Goal: Task Accomplishment & Management: Use online tool/utility

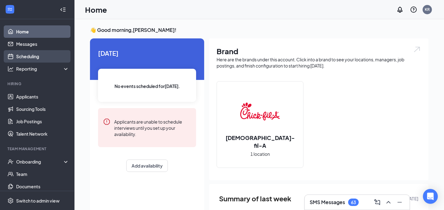
click at [32, 57] on link "Scheduling" at bounding box center [42, 56] width 53 height 12
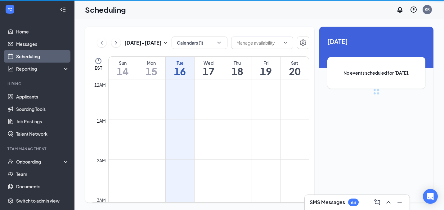
scroll to position [305, 0]
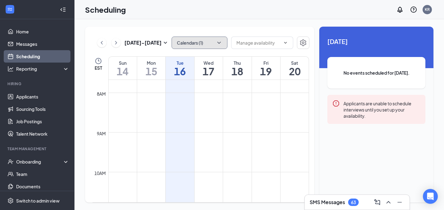
click at [214, 42] on button "Calendars (1)" at bounding box center [200, 43] width 56 height 12
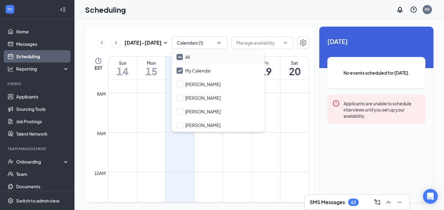
click at [184, 59] on input "All" at bounding box center [183, 57] width 13 height 6
checkbox input "true"
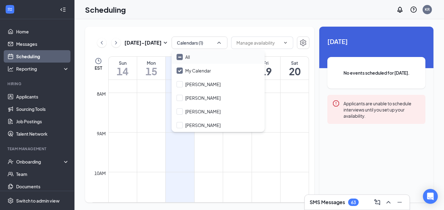
checkbox input "true"
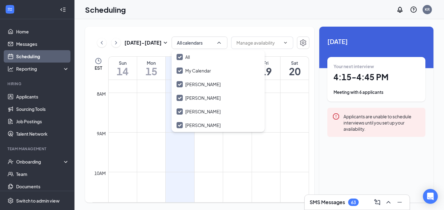
click at [186, 34] on div "Sep 14 - Sep 20 All calendars EST Sun 14 Mon 15 Tue 16 Wed 17 Thu 18 Fri 19 Sat…" at bounding box center [199, 115] width 229 height 176
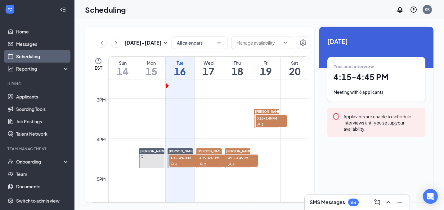
scroll to position [582, 0]
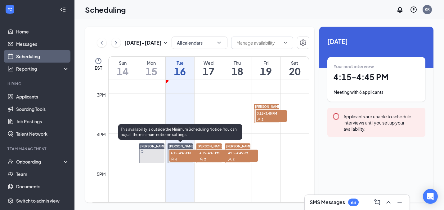
click at [183, 155] on span "4:15-4:45 PM" at bounding box center [184, 153] width 31 height 6
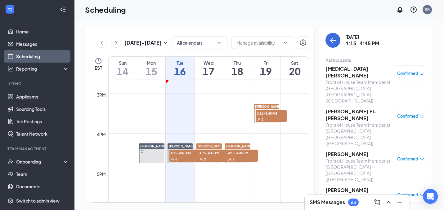
click at [335, 68] on h3 "Alli Kopasz" at bounding box center [357, 72] width 65 height 14
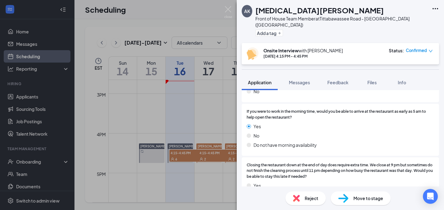
scroll to position [896, 0]
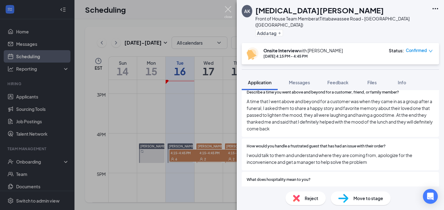
click at [230, 10] on img at bounding box center [228, 12] width 8 height 12
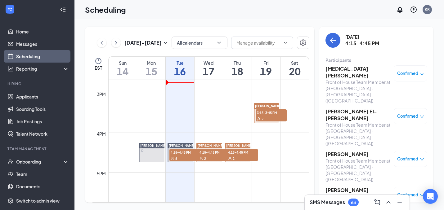
scroll to position [583, 0]
click at [212, 158] on div "2" at bounding box center [213, 158] width 31 height 6
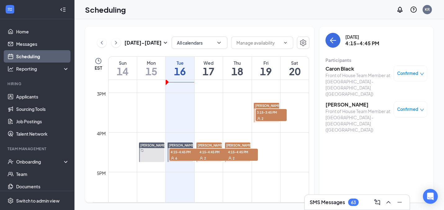
click at [243, 157] on div "2" at bounding box center [242, 158] width 31 height 6
click at [214, 156] on div "2" at bounding box center [213, 158] width 31 height 6
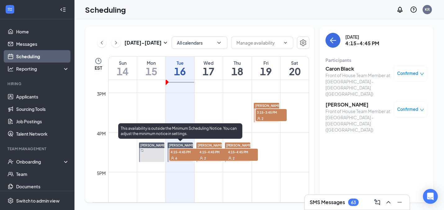
click at [186, 156] on div "6" at bounding box center [184, 158] width 31 height 6
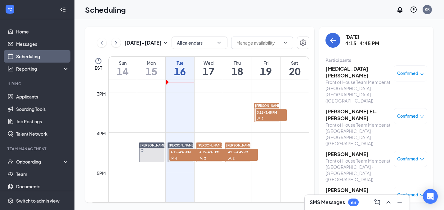
scroll to position [41, 0]
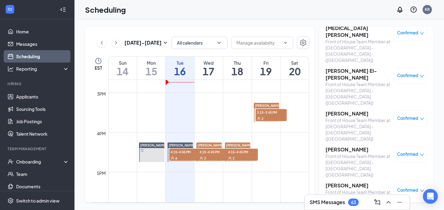
click at [241, 158] on div "2" at bounding box center [242, 158] width 31 height 6
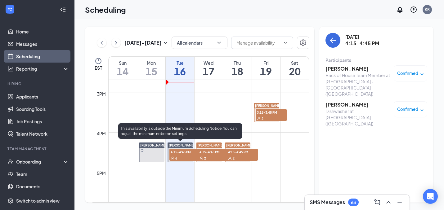
click at [182, 156] on div "6" at bounding box center [184, 158] width 31 height 6
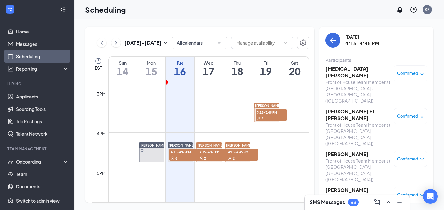
scroll to position [41, 0]
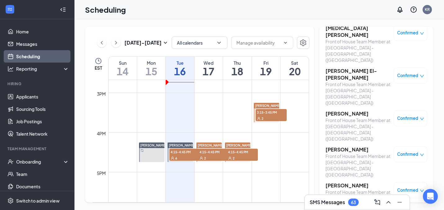
click at [238, 158] on div "2" at bounding box center [242, 158] width 31 height 6
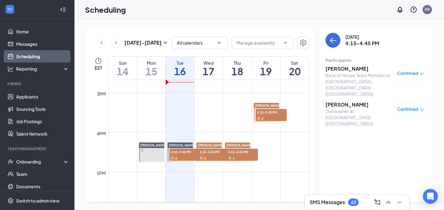
click at [350, 101] on h3 "Damian Schultz" at bounding box center [357, 104] width 65 height 7
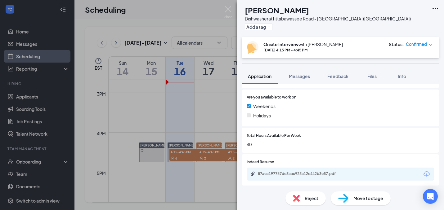
scroll to position [261, 0]
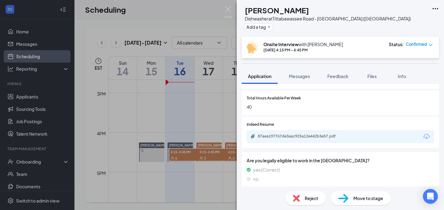
click at [176, 116] on div "DS Damian Schultz Dishwasher at Tittabawassee Road - Saginaw (MI) Add a tag Ons…" at bounding box center [222, 105] width 444 height 210
